Goal: Find specific page/section: Find specific page/section

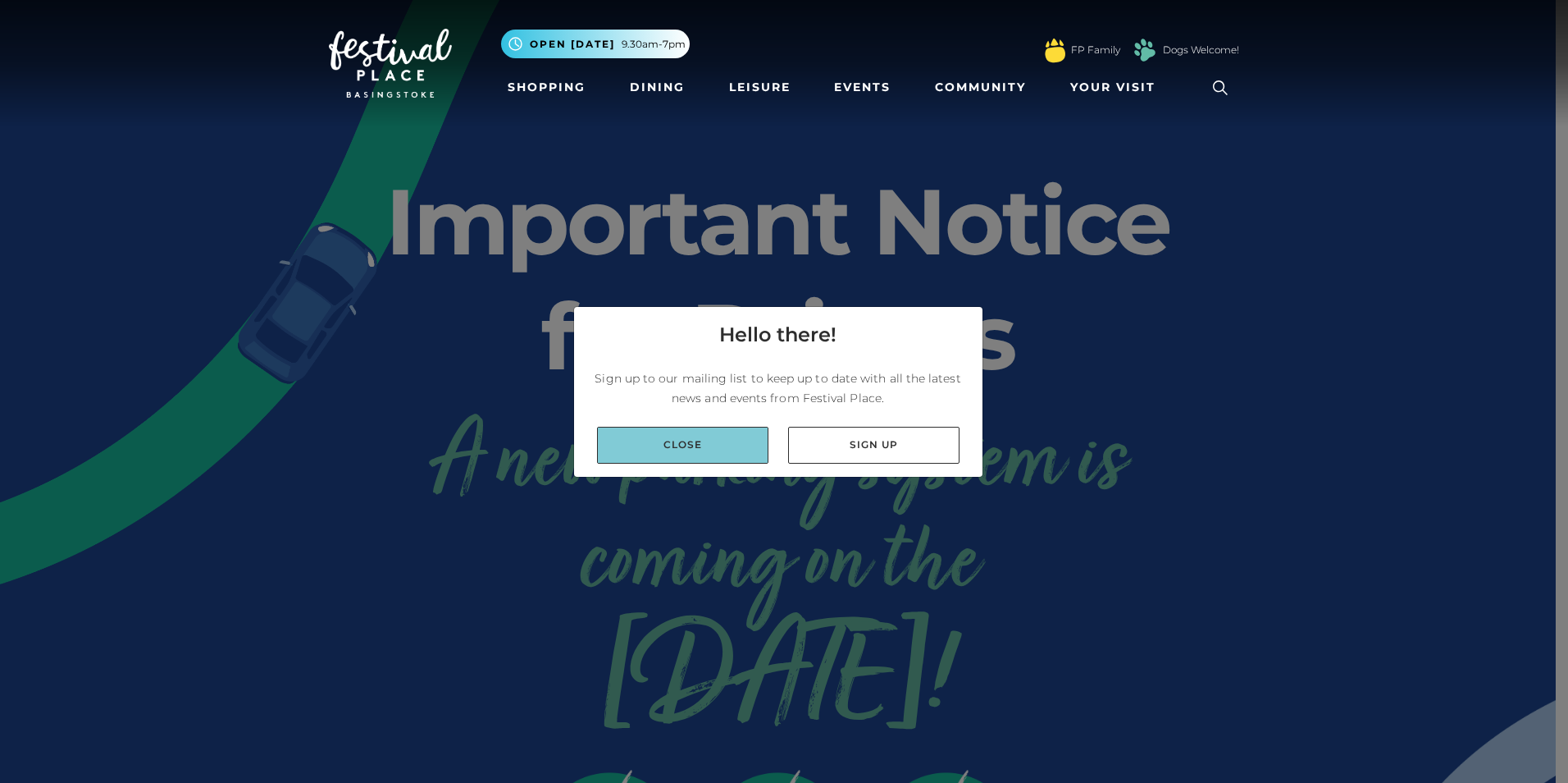
click at [699, 450] on link "Close" at bounding box center [682, 444] width 171 height 36
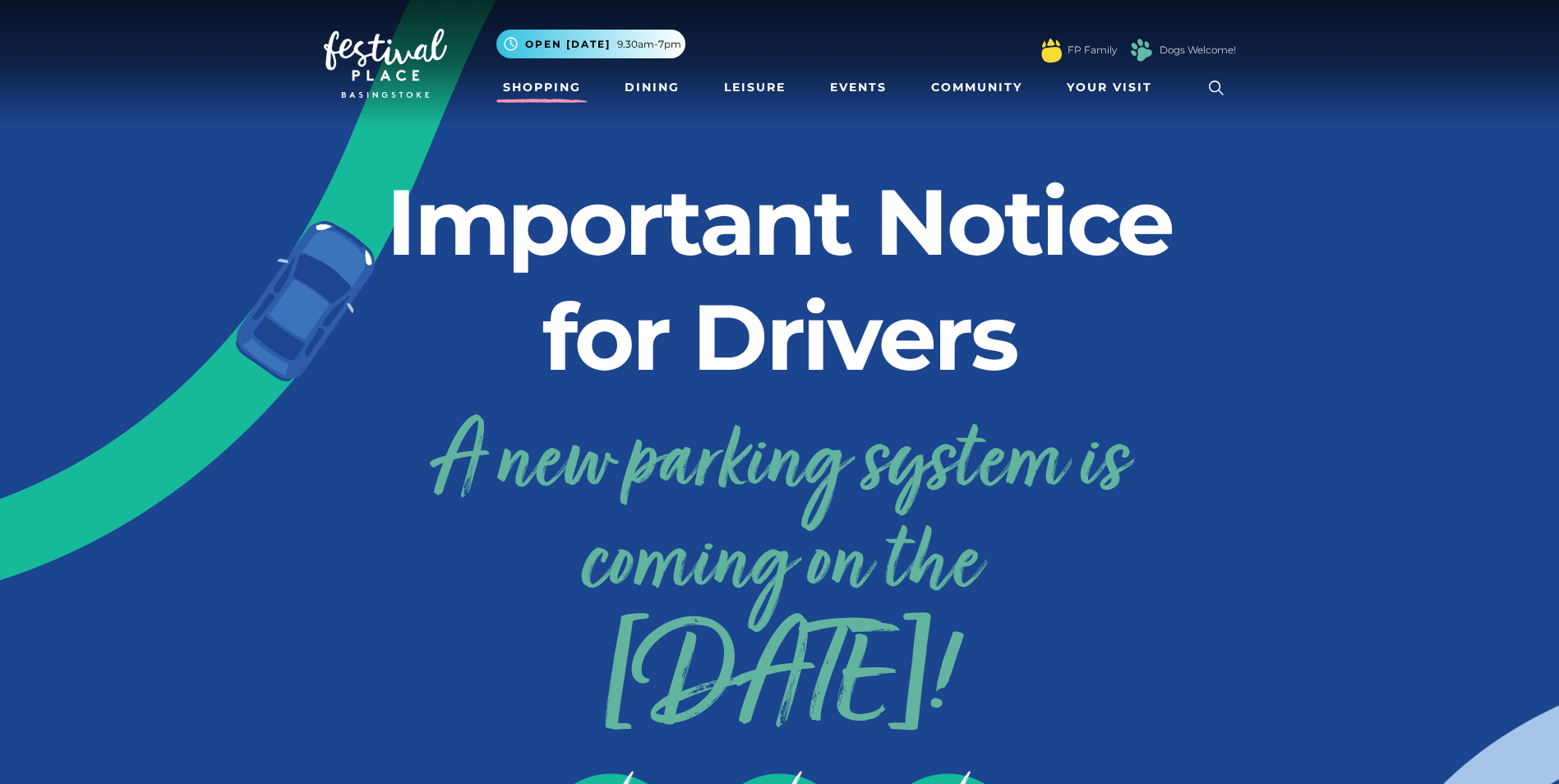
click at [570, 78] on link "Shopping" at bounding box center [542, 87] width 91 height 31
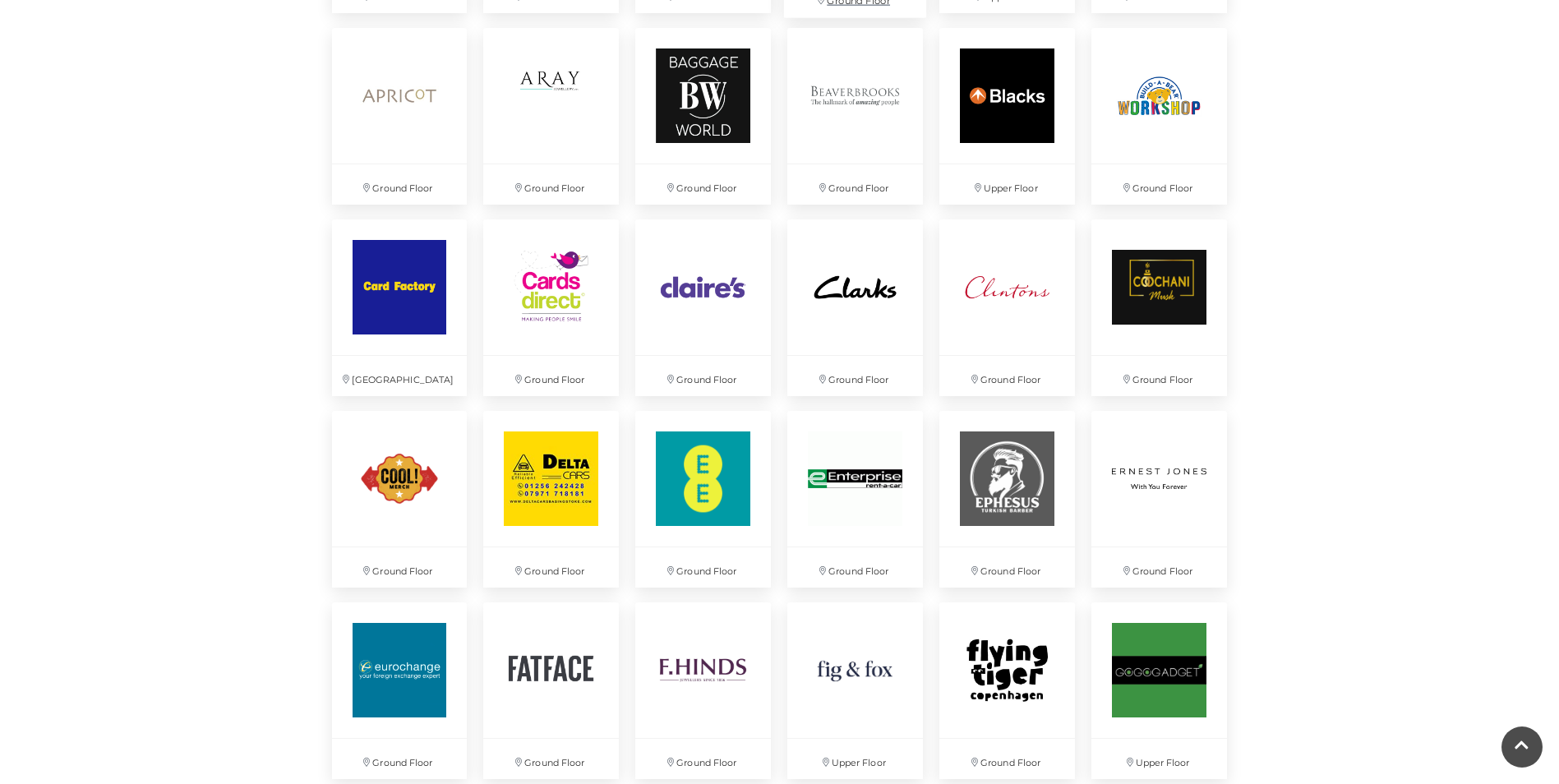
scroll to position [1478, 0]
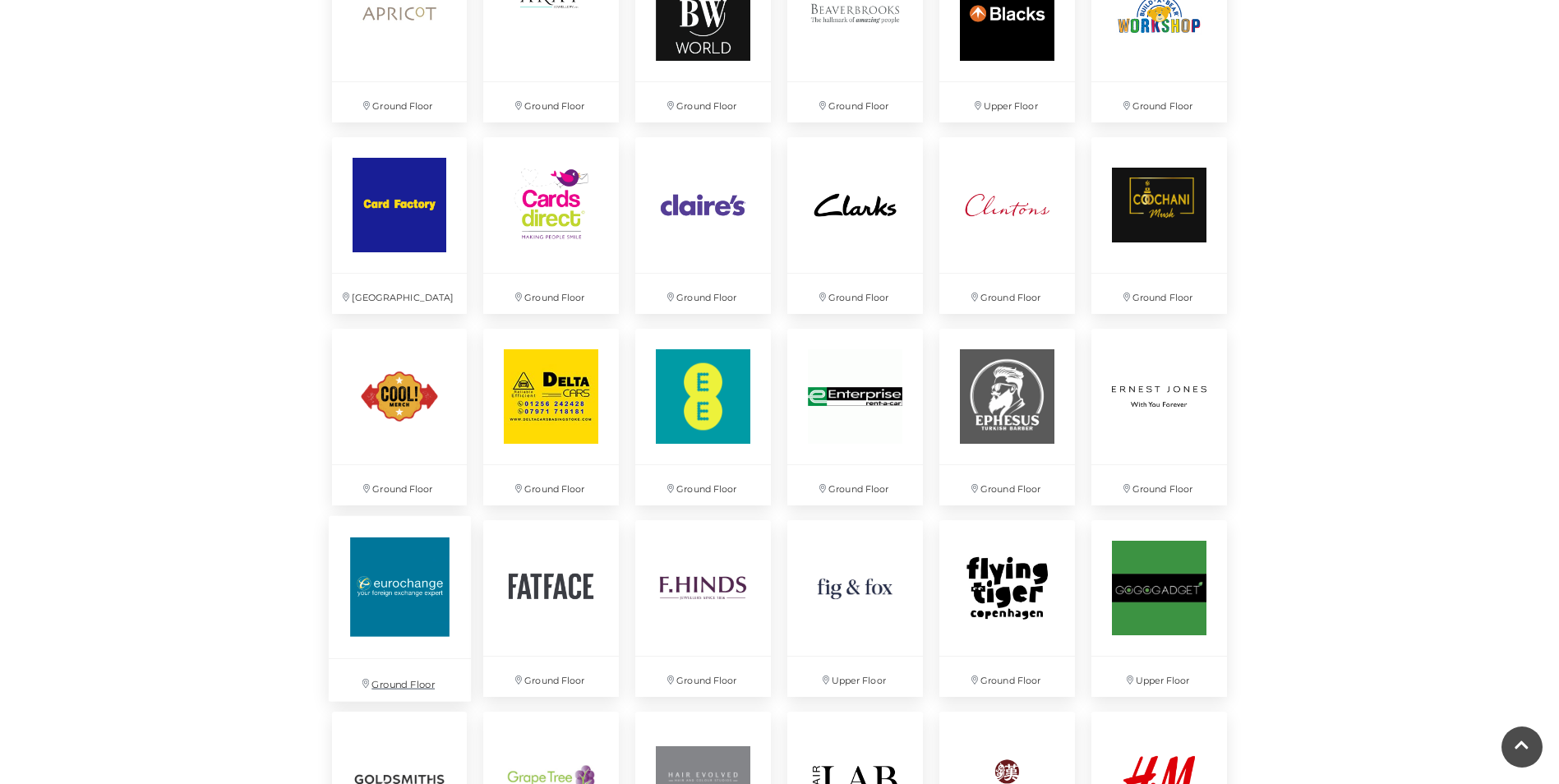
click at [363, 596] on img at bounding box center [399, 587] width 142 height 142
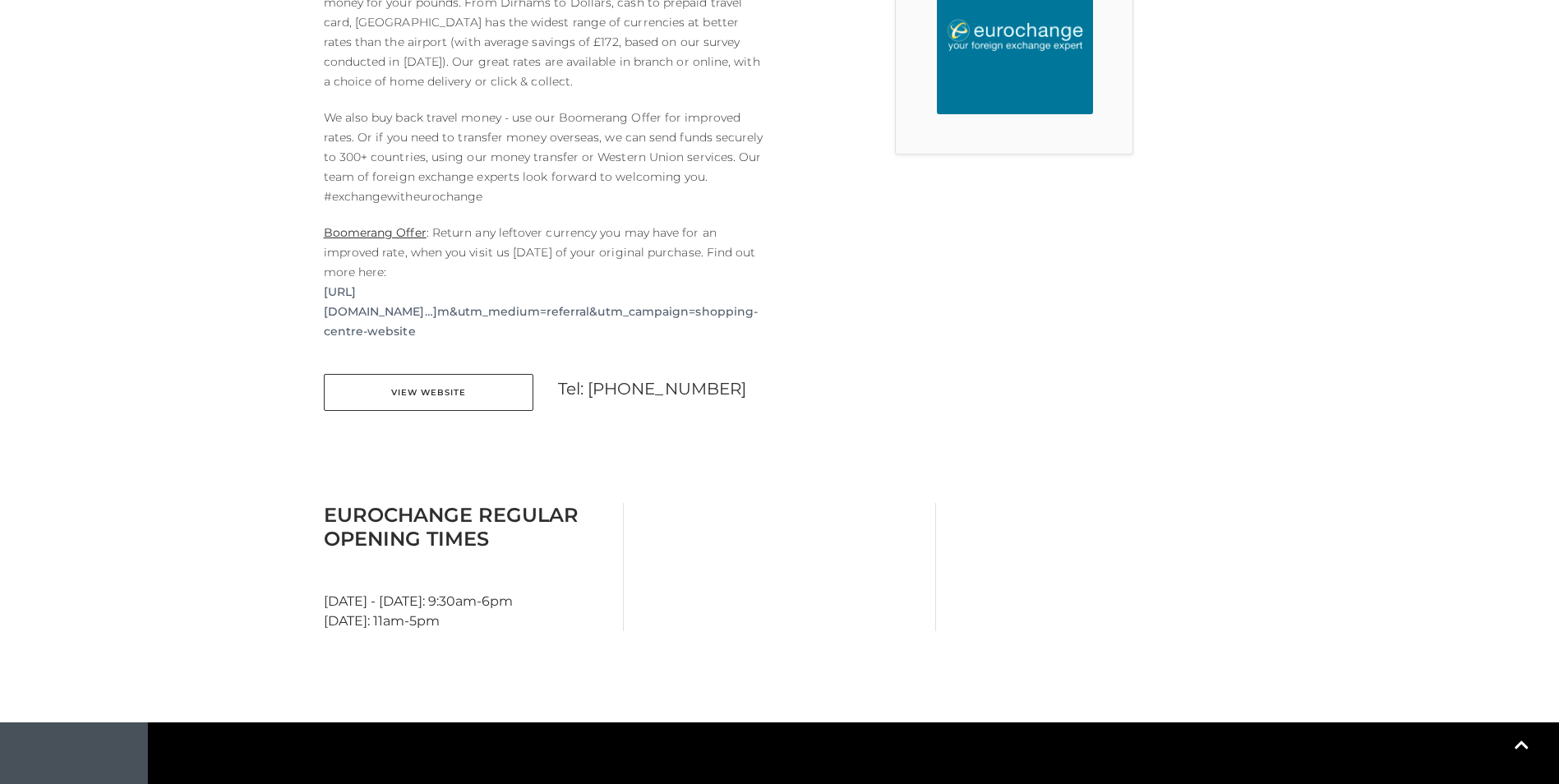
scroll to position [575, 0]
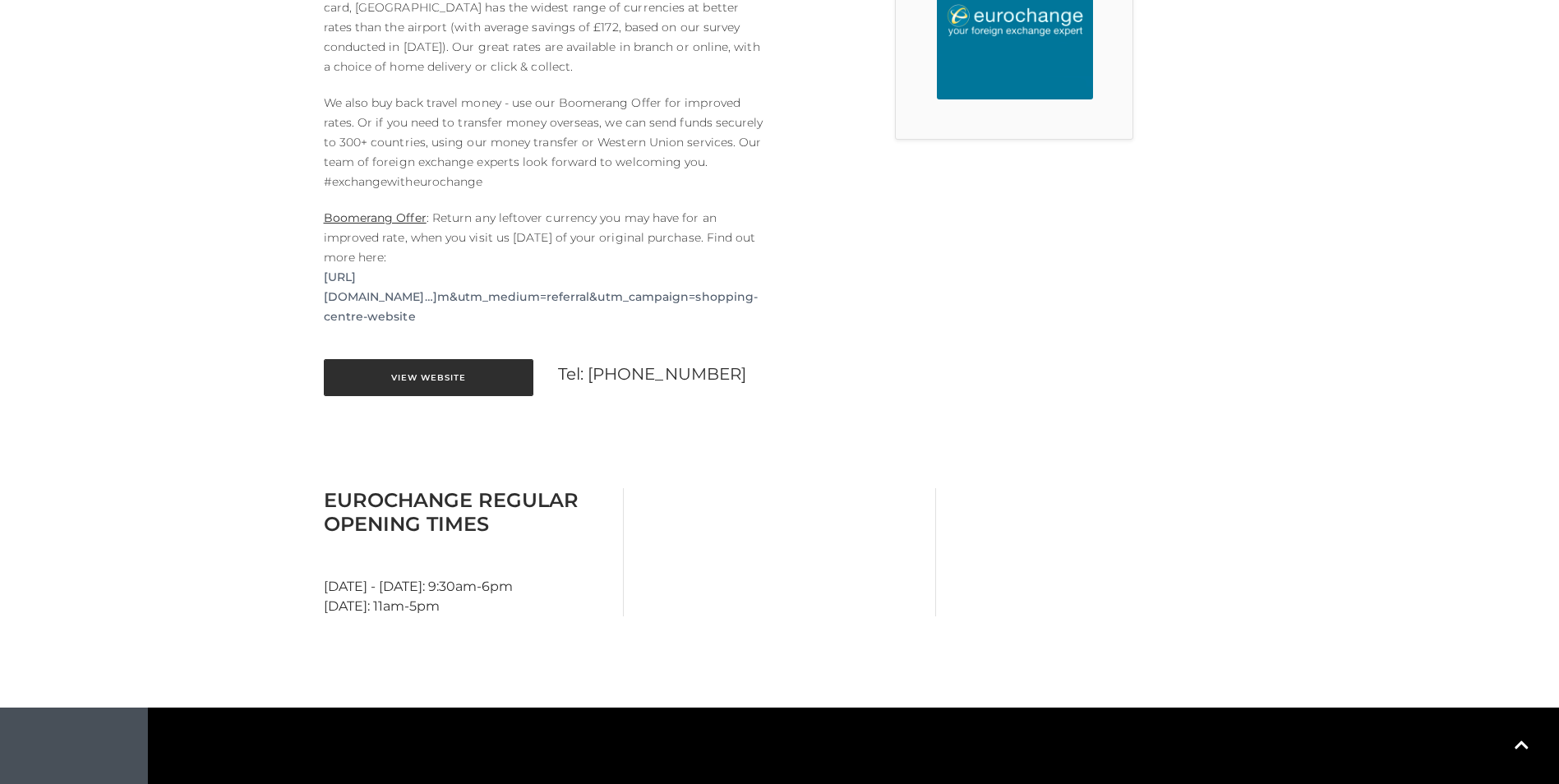
click at [452, 389] on link "View Website" at bounding box center [428, 377] width 209 height 36
